Goal: Information Seeking & Learning: Learn about a topic

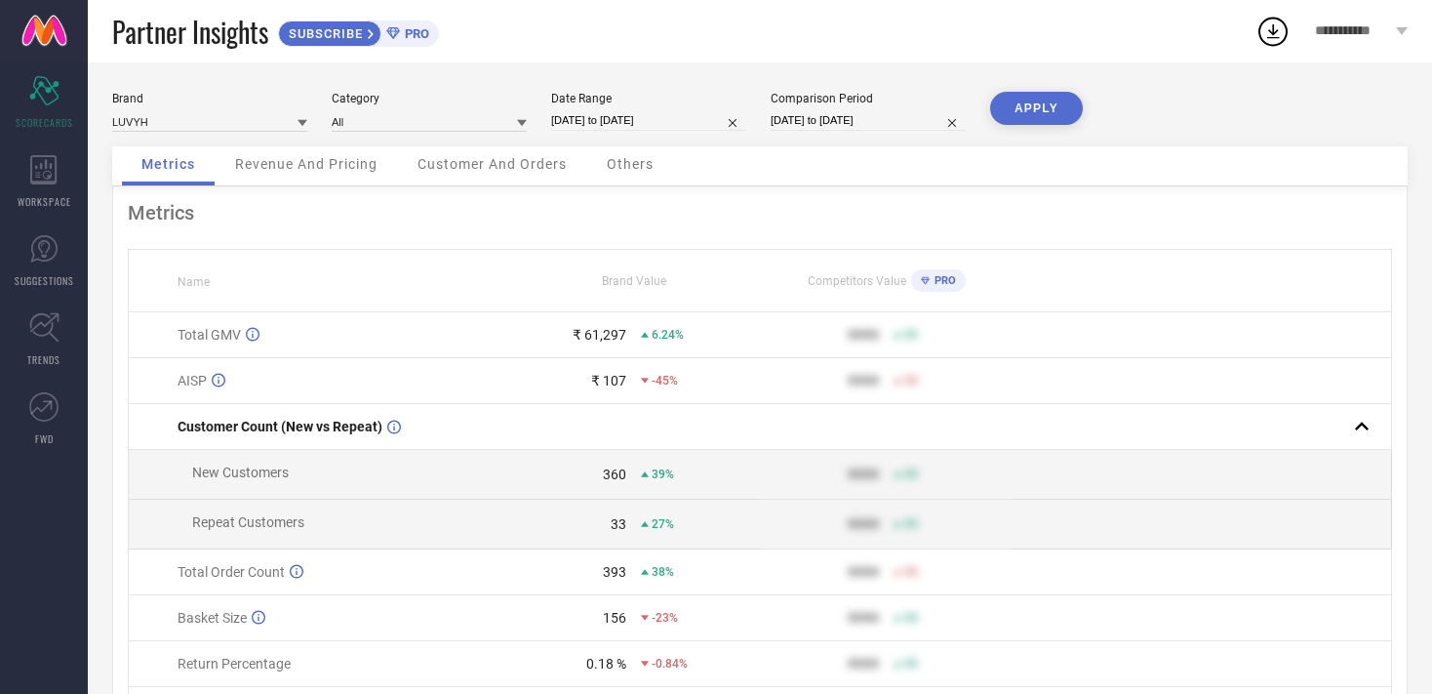
click at [304, 166] on span "Revenue And Pricing" at bounding box center [306, 164] width 142 height 16
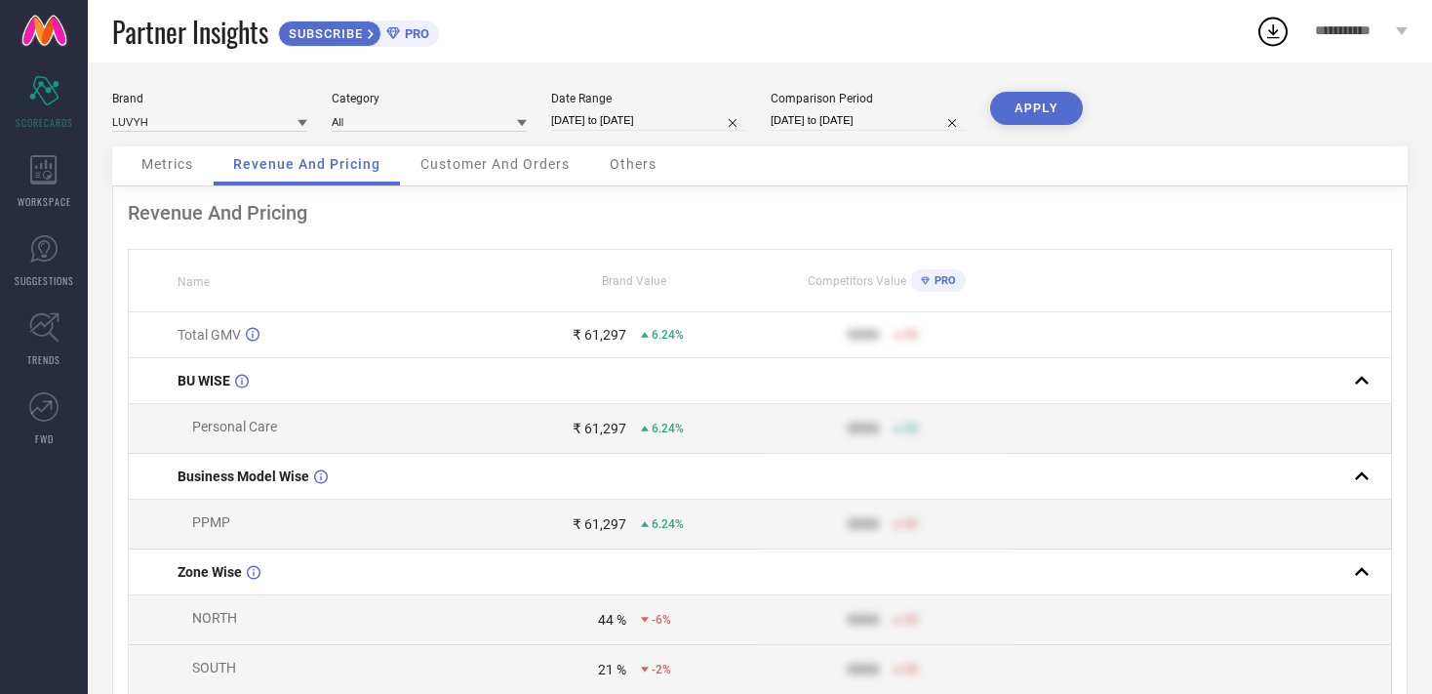
click at [556, 175] on div "Customer And Orders" at bounding box center [495, 165] width 188 height 39
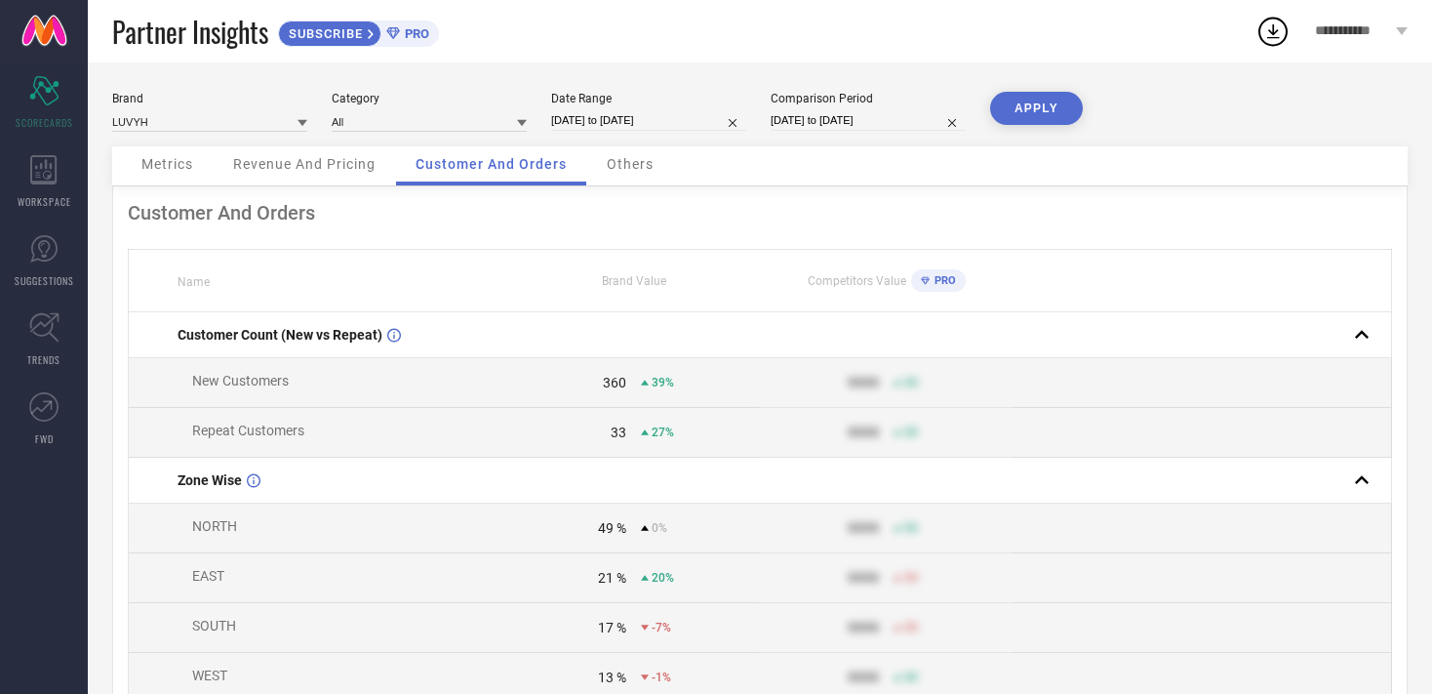
click at [626, 168] on span "Others" at bounding box center [630, 164] width 47 height 16
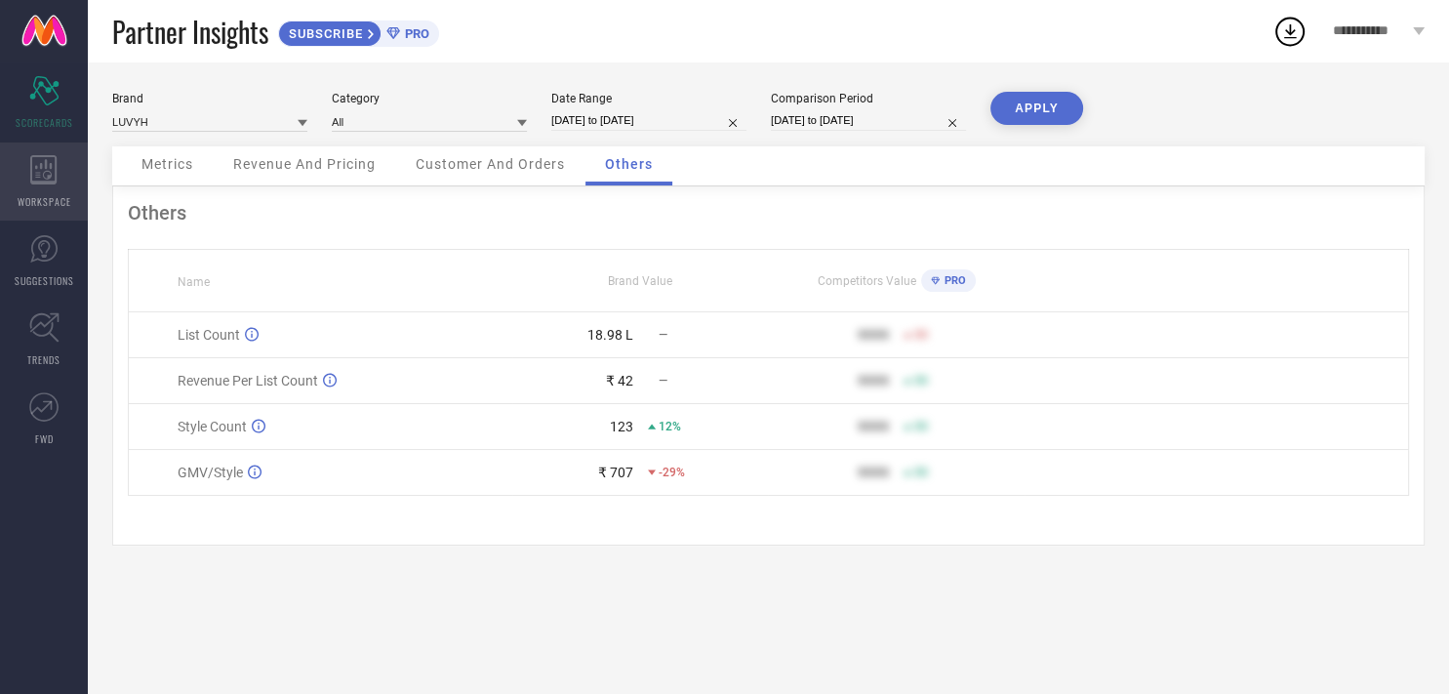
click at [35, 171] on icon at bounding box center [43, 169] width 27 height 29
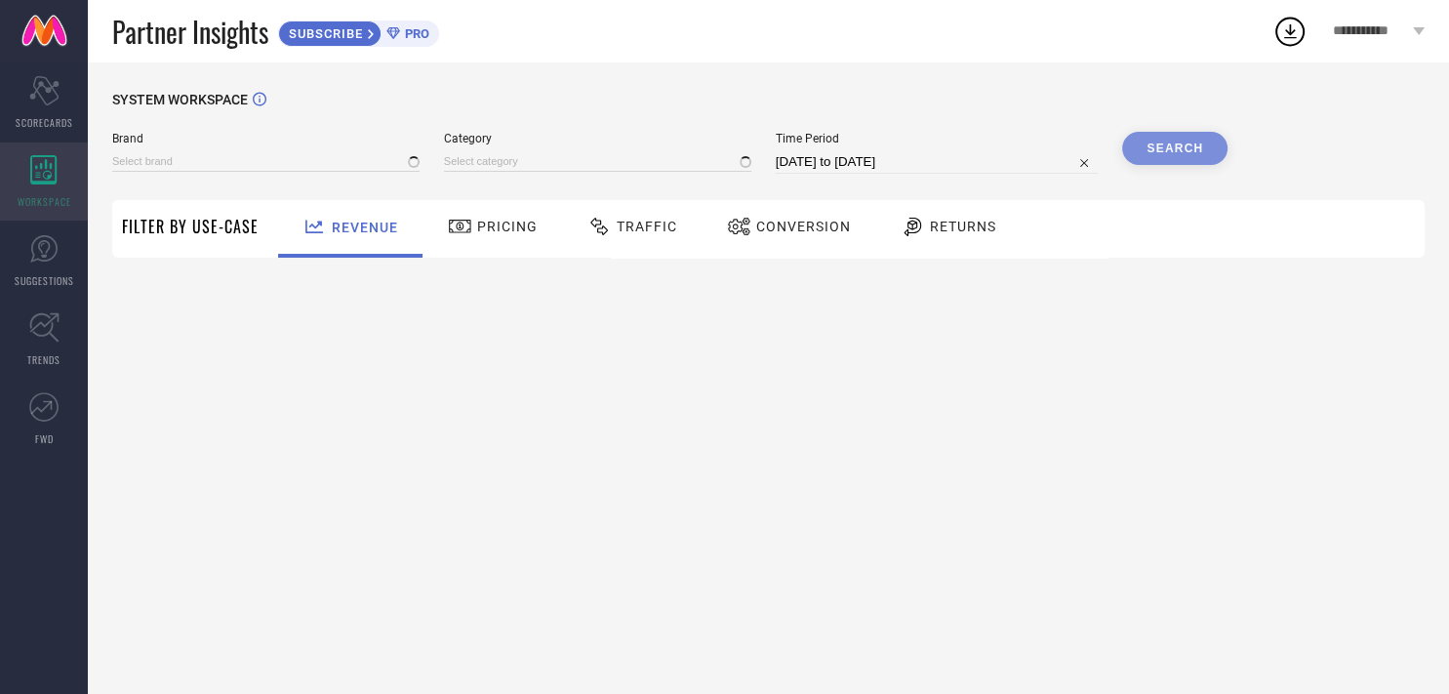
type input "LUVYH"
type input "All"
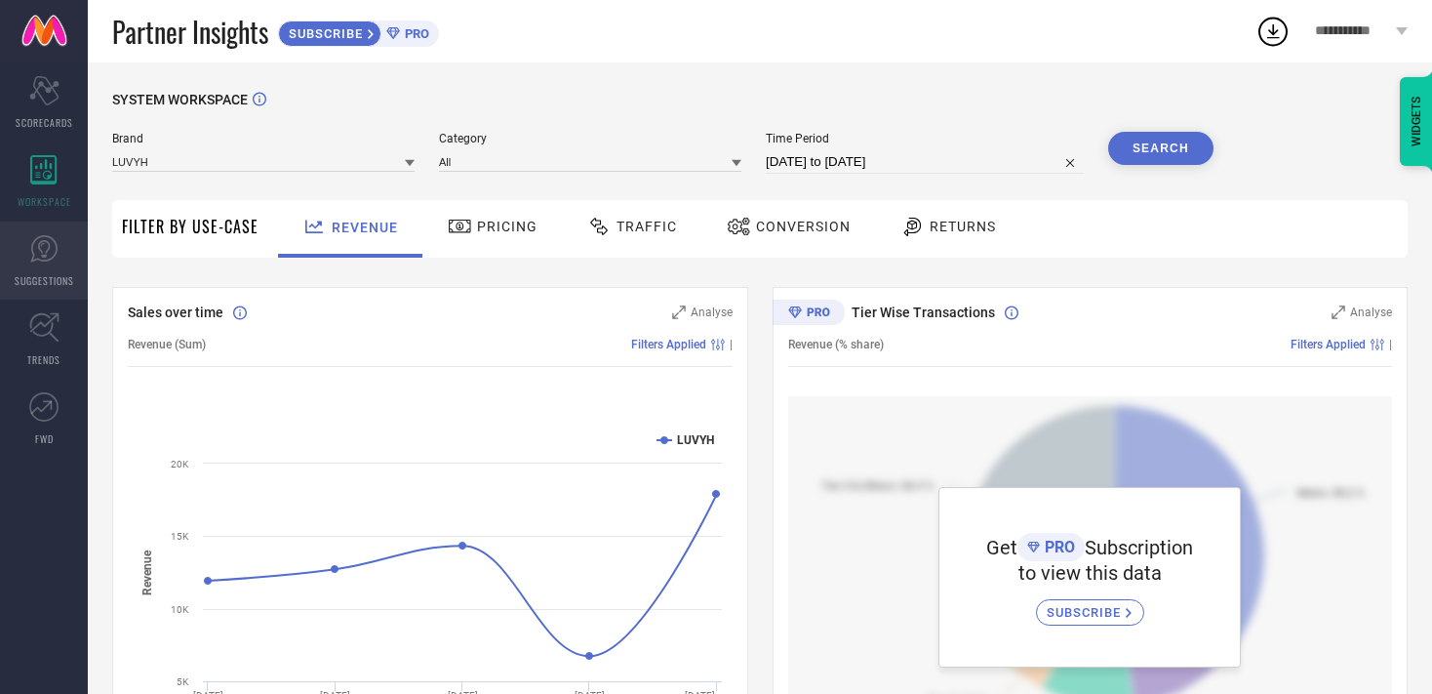
click at [49, 246] on icon at bounding box center [43, 248] width 29 height 29
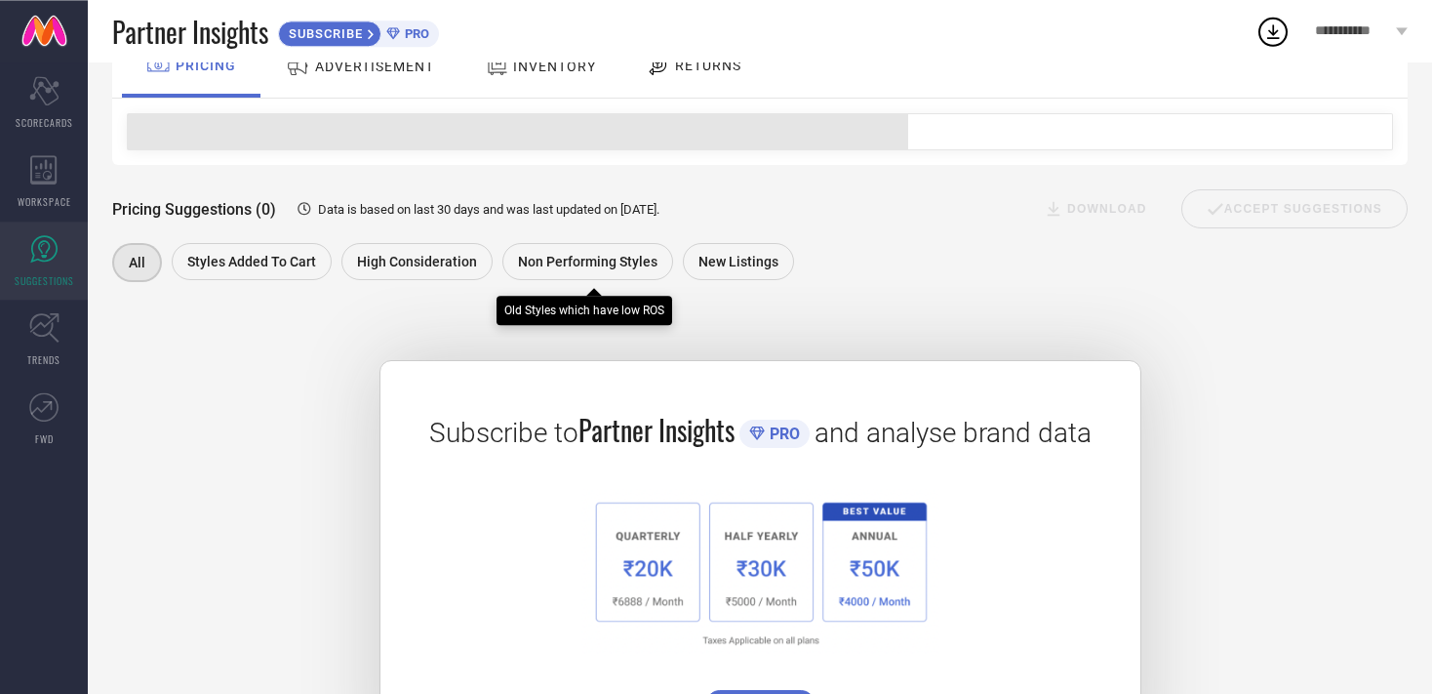
scroll to position [261, 0]
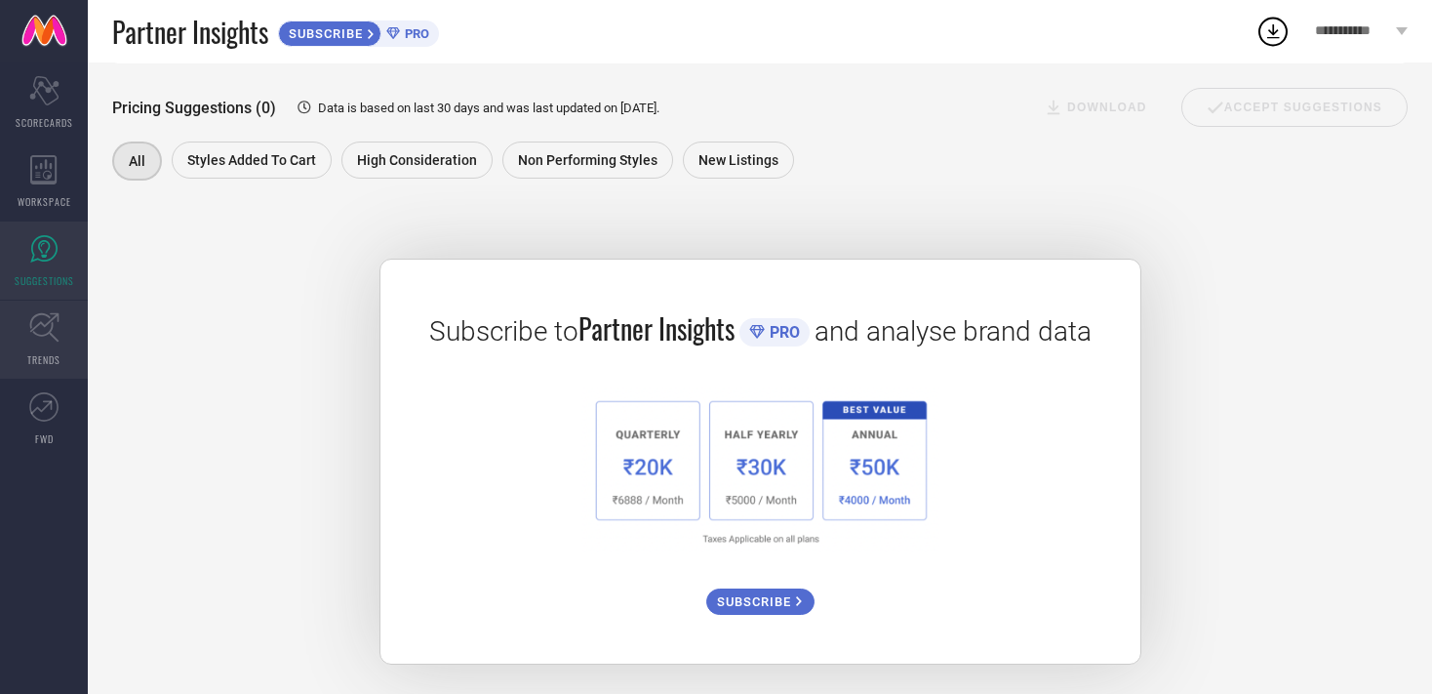
click at [36, 345] on link "TRENDS" at bounding box center [44, 339] width 88 height 78
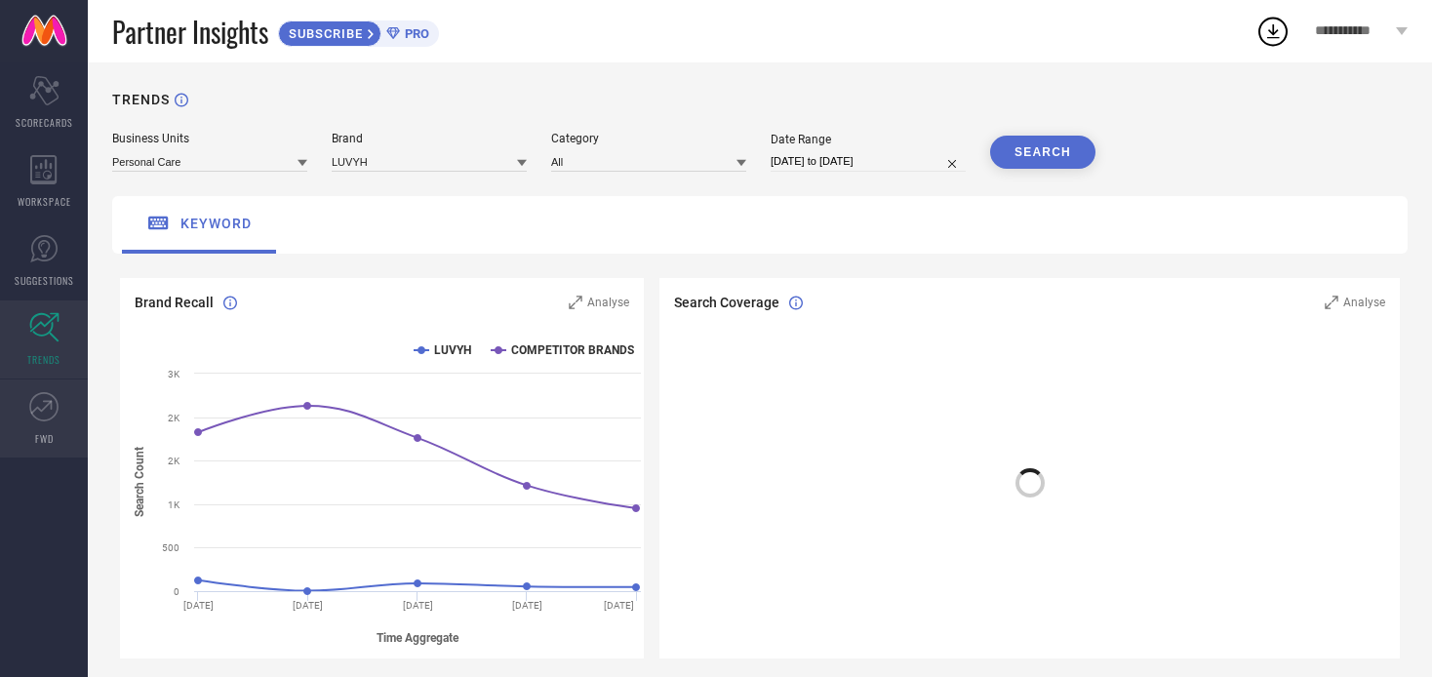
click at [33, 416] on icon at bounding box center [43, 406] width 29 height 29
